Goal: Transaction & Acquisition: Purchase product/service

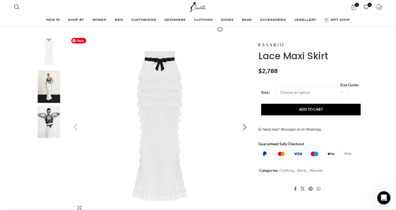
scroll to position [86, 0]
click at [51, 86] on img "2 / 3" at bounding box center [49, 86] width 34 height 32
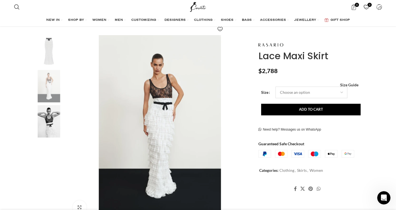
click at [323, 89] on select "Choose an option 4 UK 6 UK 8 [GEOGRAPHIC_DATA] 10 [GEOGRAPHIC_DATA] 12 [GEOGRAP…" at bounding box center [311, 92] width 72 height 12
select select "16-[GEOGRAPHIC_DATA]"
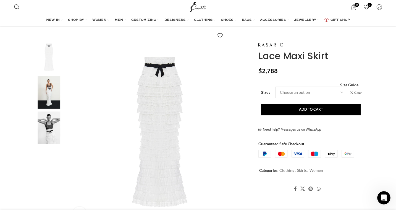
scroll to position [0, 116]
click at [352, 85] on span "Size Guide" at bounding box center [349, 85] width 18 height 0
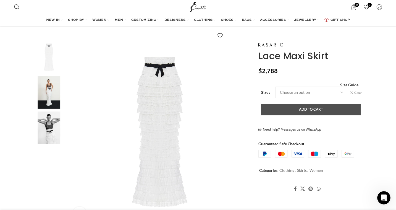
click at [326, 112] on button "Add to cart" at bounding box center [310, 110] width 99 height 12
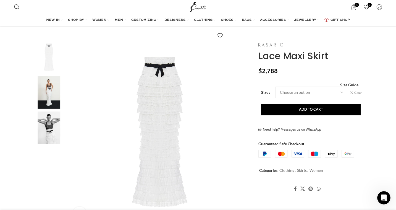
click at [280, 44] on img at bounding box center [270, 44] width 25 height 3
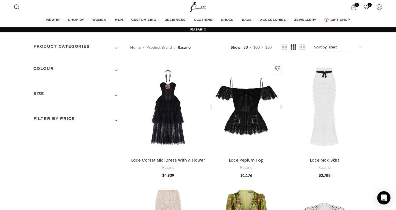
click at [279, 107] on div "Lace Peplum Top" at bounding box center [280, 107] width 8 height 8
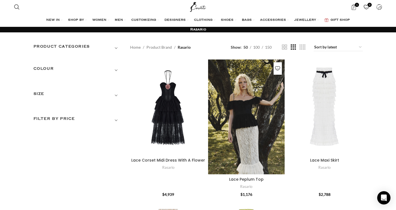
click at [279, 107] on div "Lace Peplum Top" at bounding box center [274, 116] width 19 height 115
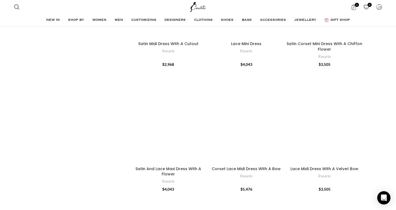
scroll to position [480, 0]
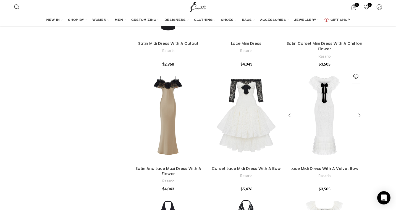
click at [354, 128] on div "Lace Midi Dress With A Velvet Bow" at bounding box center [349, 116] width 25 height 96
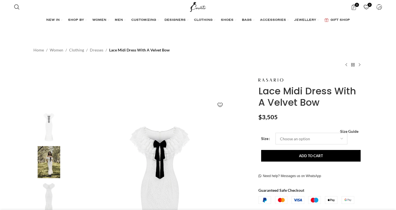
click at [338, 136] on select "Choose an option 4 UK 6 UK 8 [GEOGRAPHIC_DATA] 10 [GEOGRAPHIC_DATA] 12 [GEOGRAP…" at bounding box center [311, 139] width 72 height 12
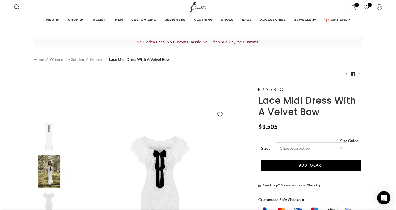
select select "16-[GEOGRAPHIC_DATA]"
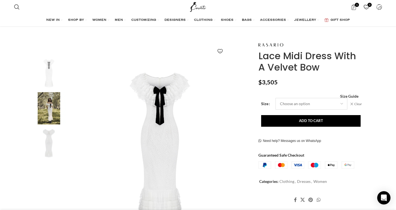
scroll to position [79, 0]
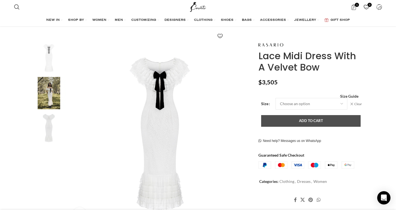
click at [317, 119] on button "Add to cart" at bounding box center [310, 121] width 99 height 12
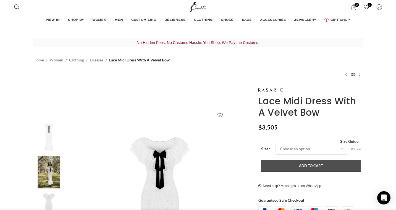
scroll to position [0, 58]
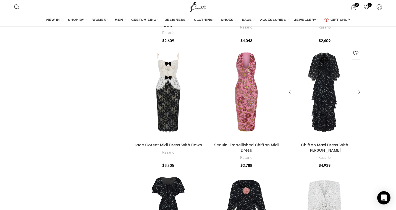
scroll to position [773, 0]
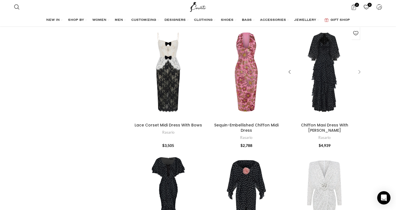
click at [359, 72] on div "Chiffon Maxi Dress With Bolero" at bounding box center [358, 72] width 8 height 8
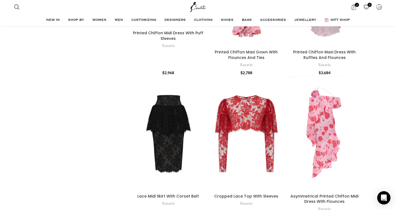
scroll to position [1704, 0]
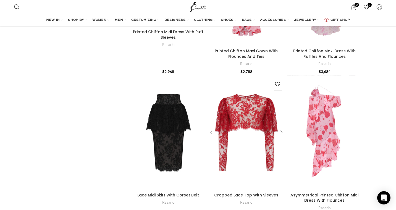
click at [281, 128] on div "Cropped Lace Top With Sleeves" at bounding box center [280, 132] width 8 height 8
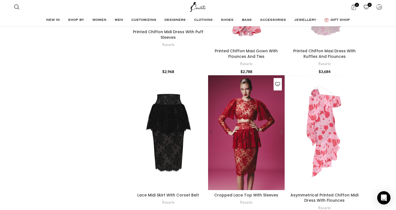
click at [281, 128] on div "Cropped Lace Top With Sleeves" at bounding box center [280, 132] width 8 height 8
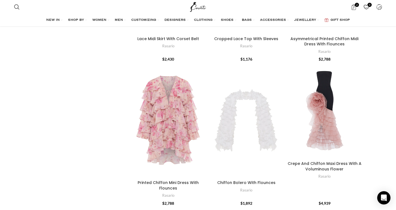
scroll to position [1860, 0]
click at [281, 103] on div "Chiffon Bolero With Flounces" at bounding box center [271, 119] width 25 height 115
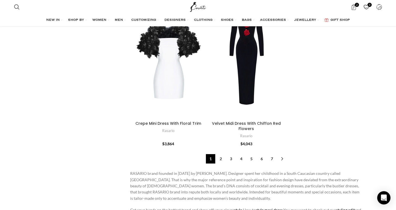
scroll to position [2193, 0]
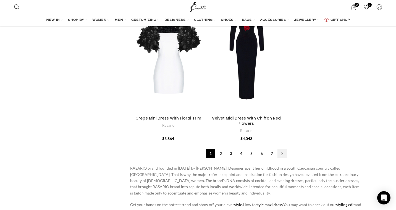
click at [281, 149] on link "→" at bounding box center [281, 153] width 9 height 9
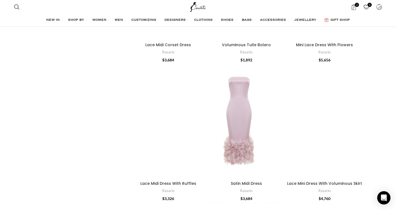
scroll to position [705, 0]
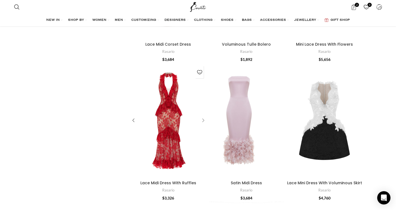
click at [203, 119] on div "Lace Midi Dress With Ruffles" at bounding box center [202, 120] width 8 height 8
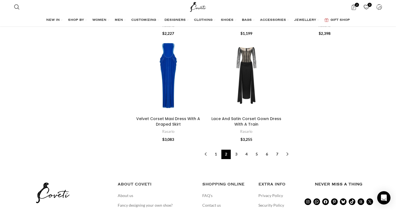
scroll to position [2063, 0]
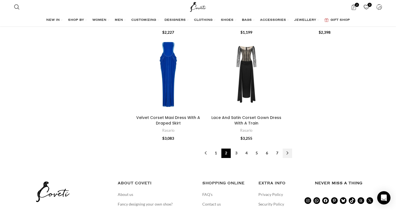
click at [286, 148] on link "→" at bounding box center [287, 152] width 9 height 9
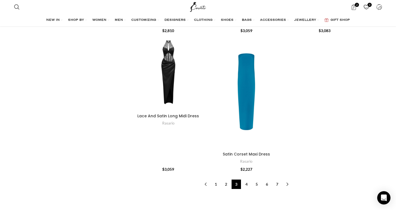
scroll to position [1923, 0]
click at [285, 186] on link "→" at bounding box center [287, 182] width 9 height 9
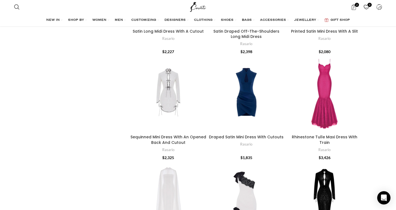
scroll to position [110, 0]
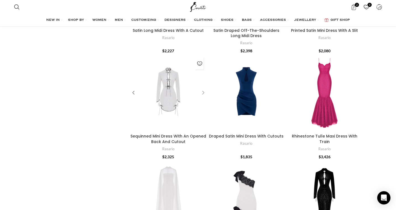
click at [203, 91] on div "Sequinned Mini Dress With An Opened Back And Cutout" at bounding box center [202, 92] width 8 height 8
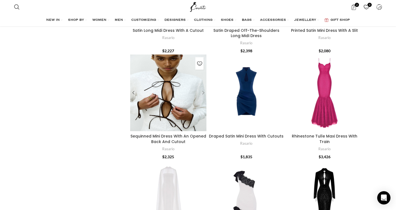
click at [203, 91] on div "Sequinned Mini Dress With An Opened Back And Cutout" at bounding box center [202, 92] width 8 height 8
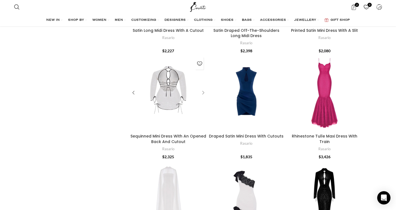
click at [203, 91] on div "Sequinned Mini Dress With An Opened Back And Cutout" at bounding box center [202, 92] width 8 height 8
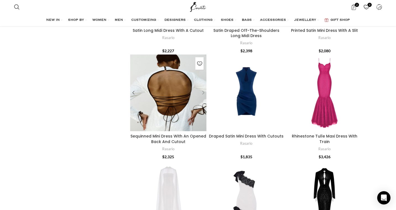
click at [203, 91] on div "Sequinned Mini Dress With An Opened Back And Cutout" at bounding box center [202, 92] width 8 height 8
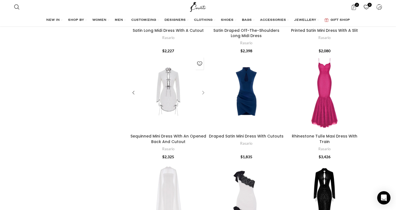
click at [203, 91] on div "Sequinned Mini Dress With An Opened Back And Cutout" at bounding box center [202, 92] width 8 height 8
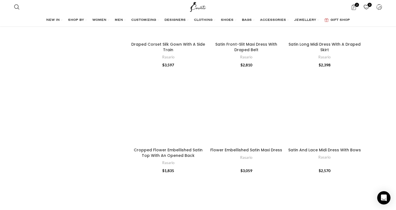
scroll to position [1448, 0]
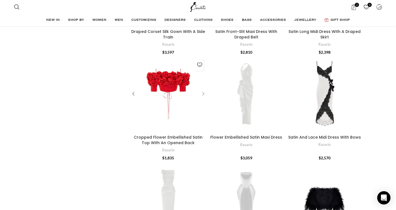
click at [203, 93] on div "Cropped Flower Embellished Satin Top With An Opened Back" at bounding box center [202, 94] width 8 height 8
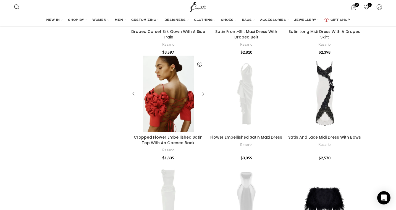
click at [203, 93] on div "Cropped Flower Embellished Satin Top With An Opened Back" at bounding box center [202, 94] width 8 height 8
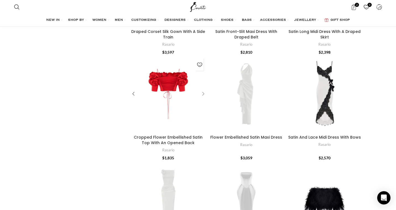
click at [203, 93] on div "Cropped Flower Embellished Satin Top With An Opened Back" at bounding box center [202, 94] width 8 height 8
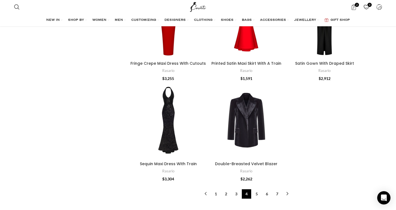
scroll to position [1733, 0]
click at [288, 195] on link "→" at bounding box center [287, 193] width 9 height 9
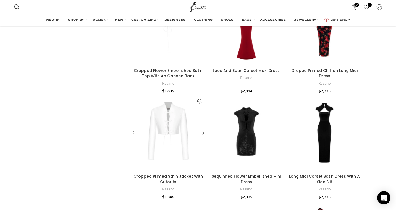
scroll to position [587, 0]
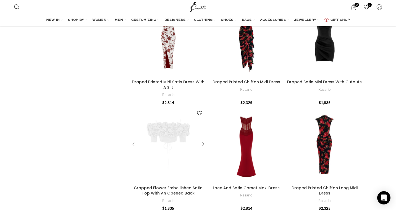
click at [203, 143] on div "Cropped Flower Embellished Satin Top With An Opened Back" at bounding box center [202, 144] width 8 height 8
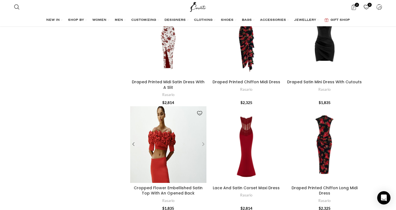
click at [203, 143] on div "Cropped Flower Embellished Satin Top With An Opened Back" at bounding box center [202, 144] width 8 height 8
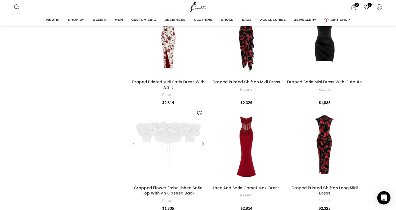
click at [203, 143] on div "Cropped Flower Embellished Satin Top With An Opened Back" at bounding box center [202, 144] width 8 height 8
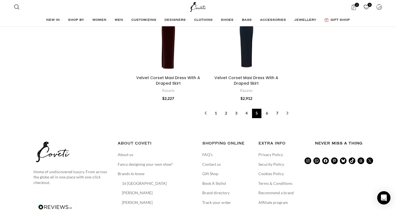
scroll to position [1793, 0]
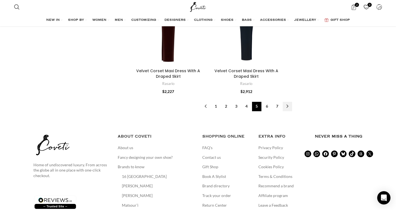
click at [285, 106] on link "→" at bounding box center [287, 106] width 9 height 9
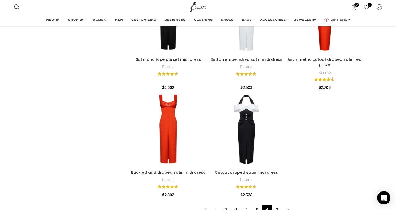
scroll to position [1803, 0]
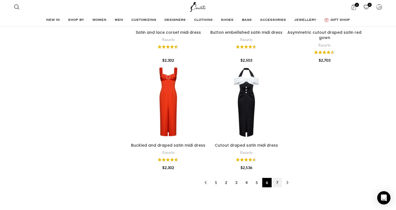
click at [276, 185] on link "7" at bounding box center [276, 182] width 9 height 9
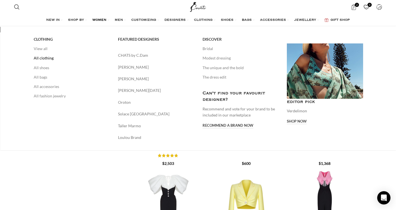
click at [53, 60] on link "All clothing" at bounding box center [72, 57] width 76 height 9
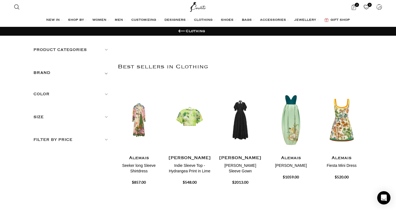
click at [96, 51] on h5 "Product categories" at bounding box center [71, 50] width 76 height 6
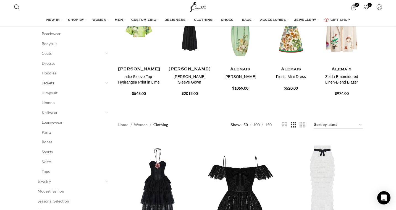
scroll to position [89, 0]
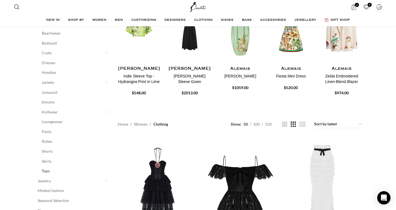
click at [54, 170] on link "Tops" at bounding box center [72, 171] width 61 height 10
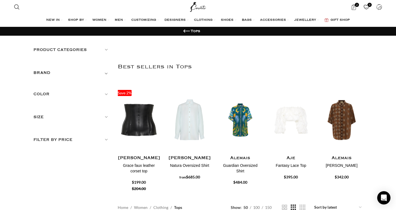
click at [89, 89] on div "Product categories Men Men Accessories Cases Men Belts Men Exotic Leather Men H…" at bounding box center [71, 95] width 76 height 96
click at [105, 93] on h5 "Color" at bounding box center [71, 94] width 76 height 6
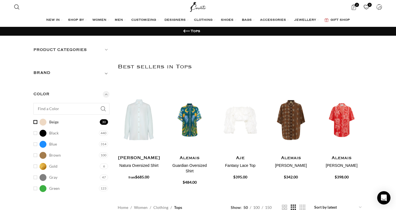
click at [38, 122] on link "Beige Beige" at bounding box center [65, 122] width 65 height 10
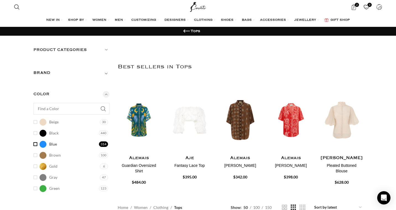
click at [36, 144] on link "Blue Blue" at bounding box center [65, 144] width 64 height 10
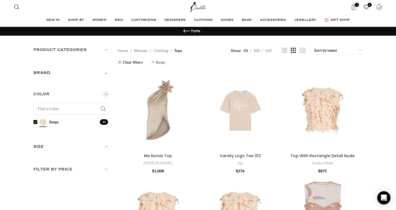
click at [153, 62] on link "Beige" at bounding box center [158, 62] width 14 height 7
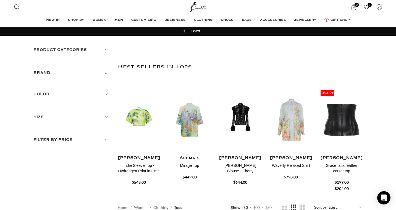
click at [100, 48] on h5 "Product categories" at bounding box center [71, 50] width 76 height 6
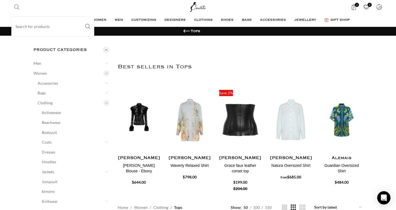
click at [16, 5] on span "Search" at bounding box center [17, 7] width 6 height 6
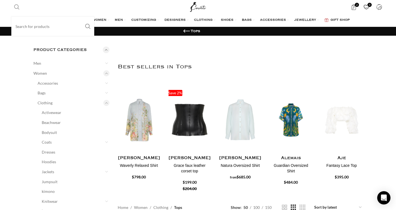
click at [27, 27] on input "Search" at bounding box center [52, 26] width 83 height 19
type input "f"
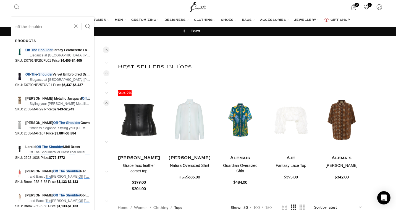
type input "off the shoulder"
click at [81, 17] on button "Search" at bounding box center [87, 26] width 13 height 19
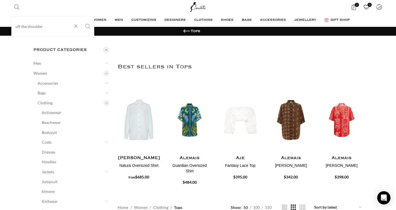
click at [89, 25] on button "Search" at bounding box center [87, 26] width 13 height 19
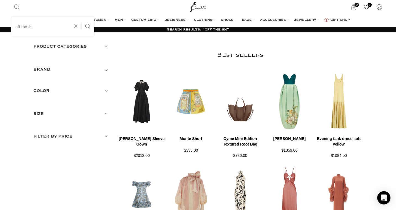
click at [20, 9] on link "Search" at bounding box center [16, 6] width 11 height 11
click at [37, 25] on input "off the sh" at bounding box center [52, 26] width 83 height 19
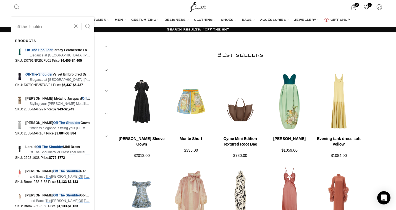
type input "off the shoulder"
click at [87, 27] on button "Search" at bounding box center [87, 26] width 13 height 19
click at [33, 26] on input "off the shoulder" at bounding box center [52, 26] width 83 height 19
click at [81, 17] on button "Search" at bounding box center [87, 26] width 13 height 19
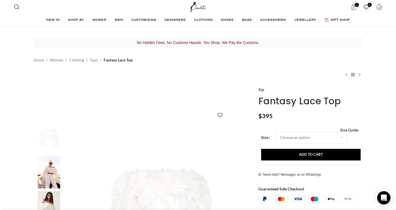
scroll to position [50, 0]
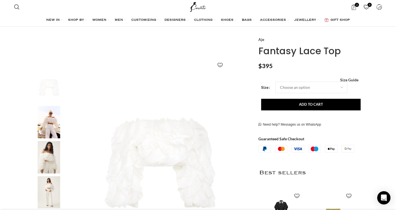
click at [52, 154] on img "3 / 7" at bounding box center [49, 157] width 34 height 32
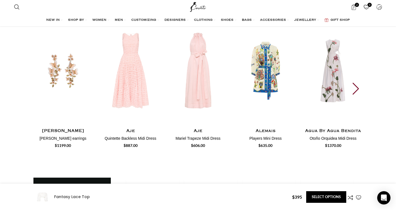
scroll to position [0, 116]
click at [354, 86] on div "Next slide" at bounding box center [355, 89] width 7 height 12
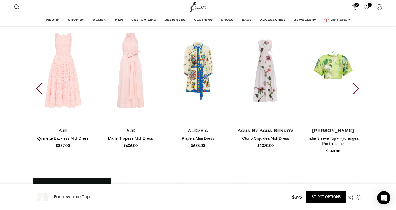
click at [354, 86] on div "Next slide" at bounding box center [355, 89] width 7 height 12
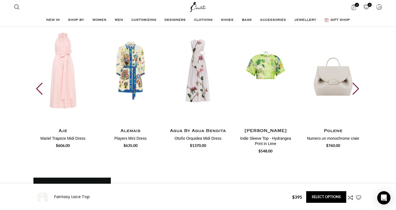
click at [354, 86] on div "Next slide" at bounding box center [355, 89] width 7 height 12
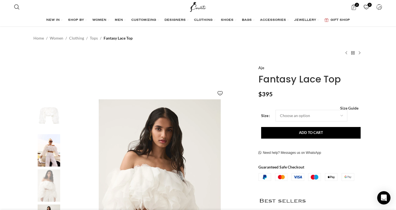
scroll to position [0, 0]
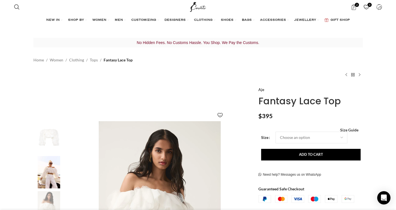
drag, startPoint x: 255, startPoint y: 89, endPoint x: 346, endPoint y: 99, distance: 91.4
copy div "Aje Fantasy Lace Top"
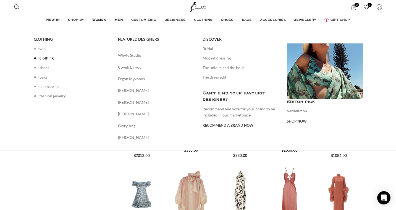
click at [46, 56] on link "All clothing" at bounding box center [72, 57] width 76 height 9
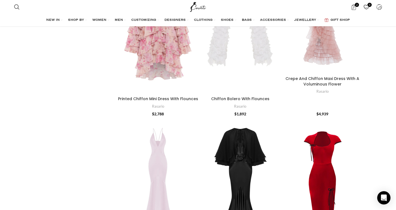
scroll to position [2110, 0]
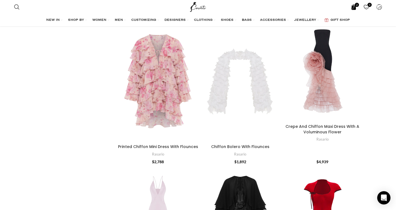
click at [350, 8] on link "2 items $ 6,293" at bounding box center [353, 6] width 11 height 11
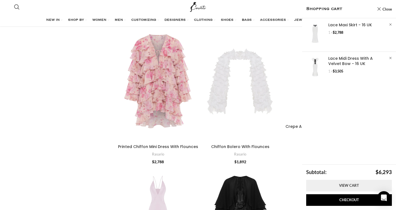
click at [339, 188] on link "View cart" at bounding box center [349, 186] width 86 height 12
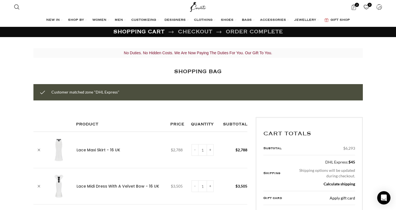
scroll to position [0, 349]
